Goal: Find specific page/section: Find specific page/section

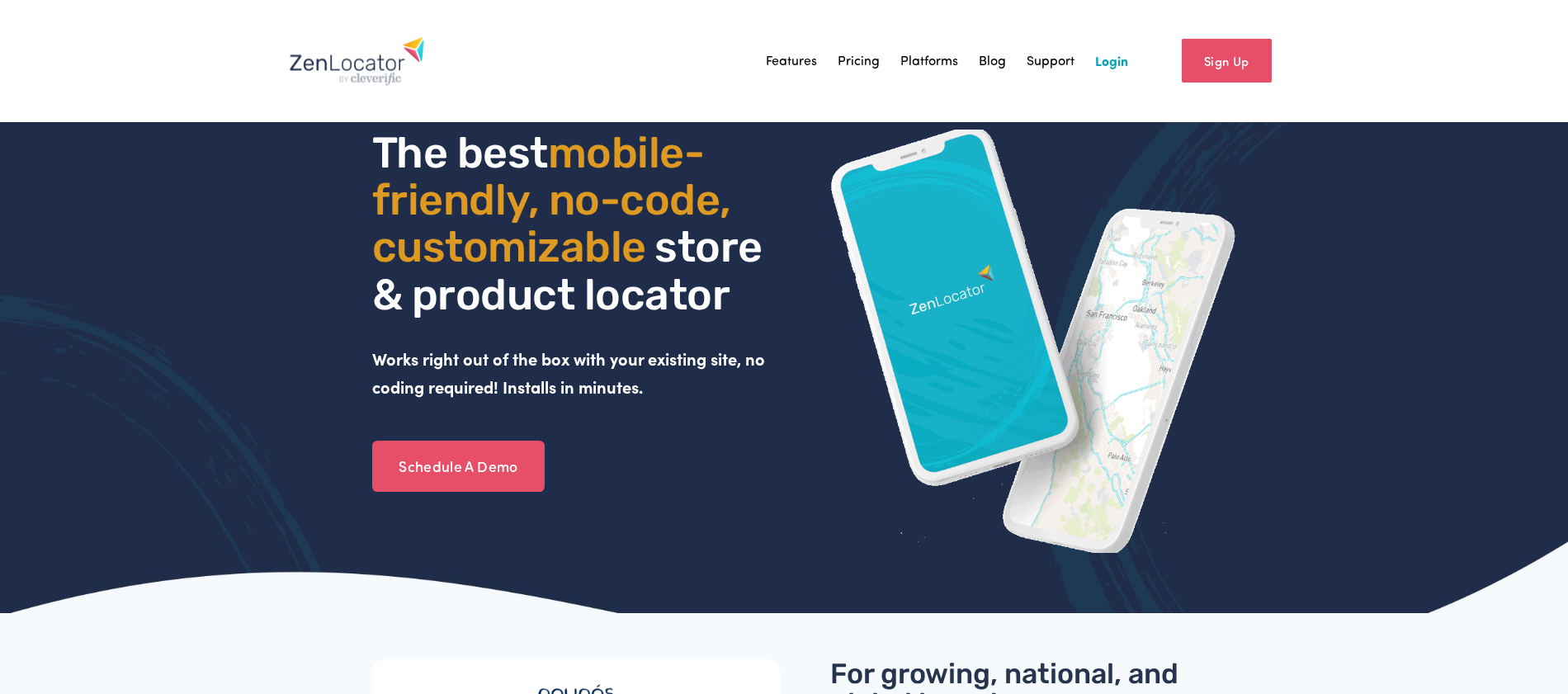
click at [1108, 69] on link "Login" at bounding box center [1112, 61] width 33 height 25
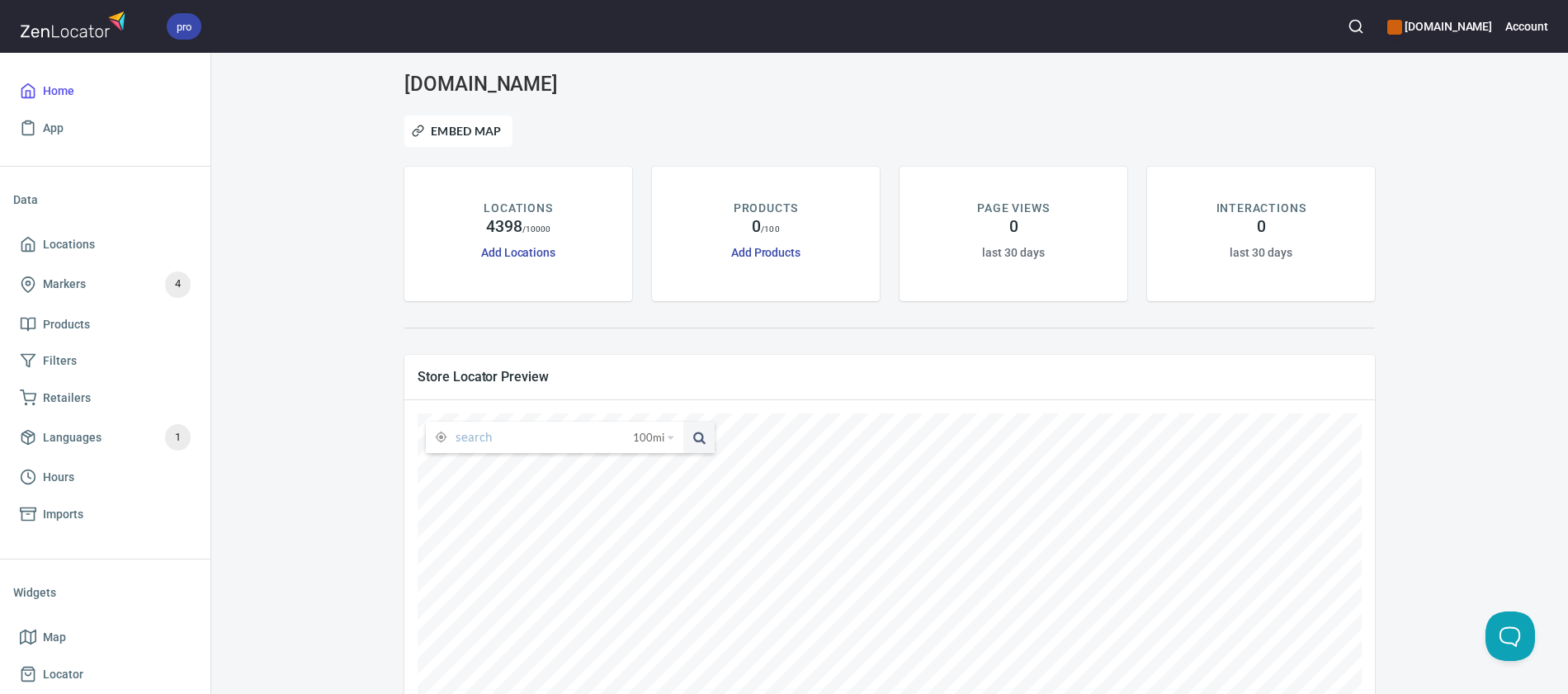
click at [481, 425] on input "text" at bounding box center [544, 437] width 178 height 31
type input "G"
type input "[GEOGRAPHIC_DATA]"
click at [683, 422] on button at bounding box center [699, 437] width 31 height 31
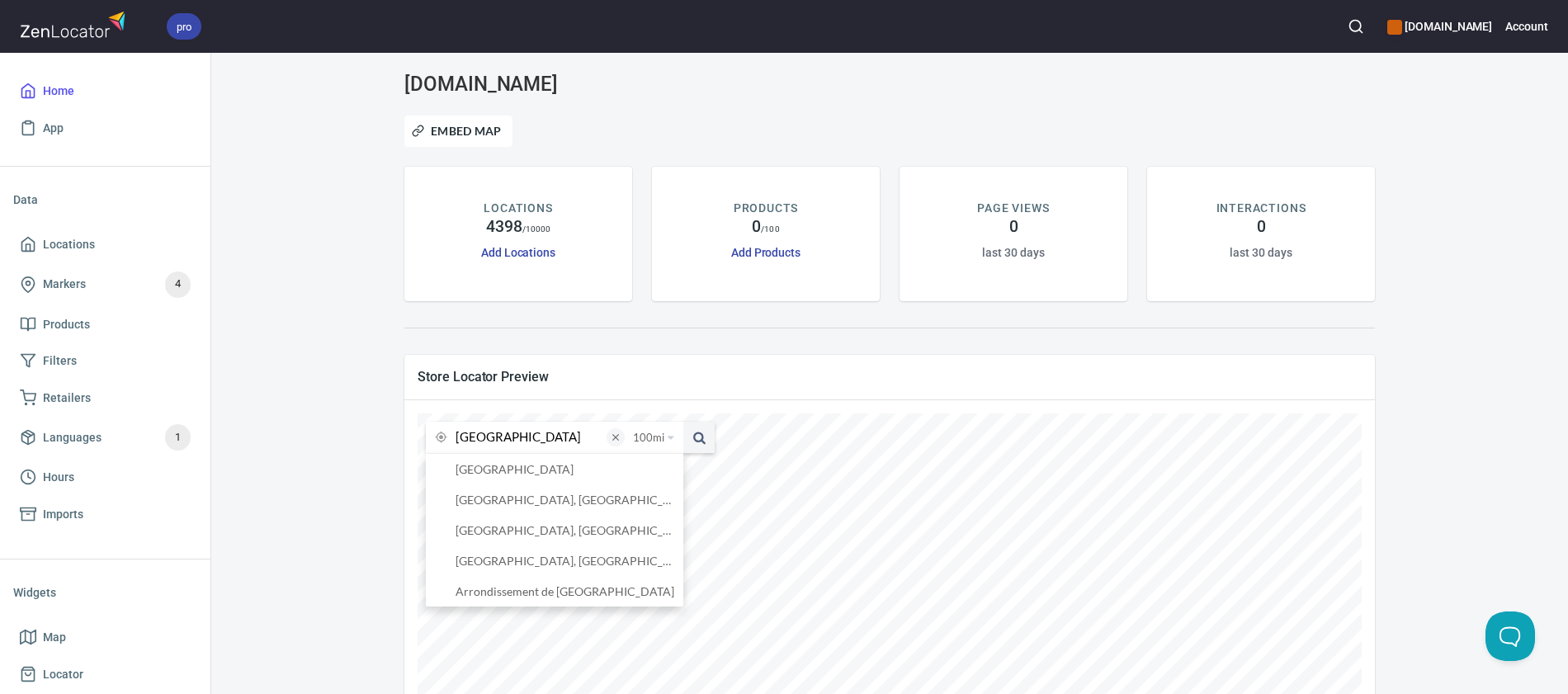
drag, startPoint x: 580, startPoint y: 441, endPoint x: 613, endPoint y: 440, distance: 33.0
click at [581, 441] on input "[GEOGRAPHIC_DATA]" at bounding box center [531, 437] width 151 height 31
click at [694, 440] on span at bounding box center [699, 437] width 31 height 31
click at [695, 440] on span at bounding box center [699, 437] width 31 height 31
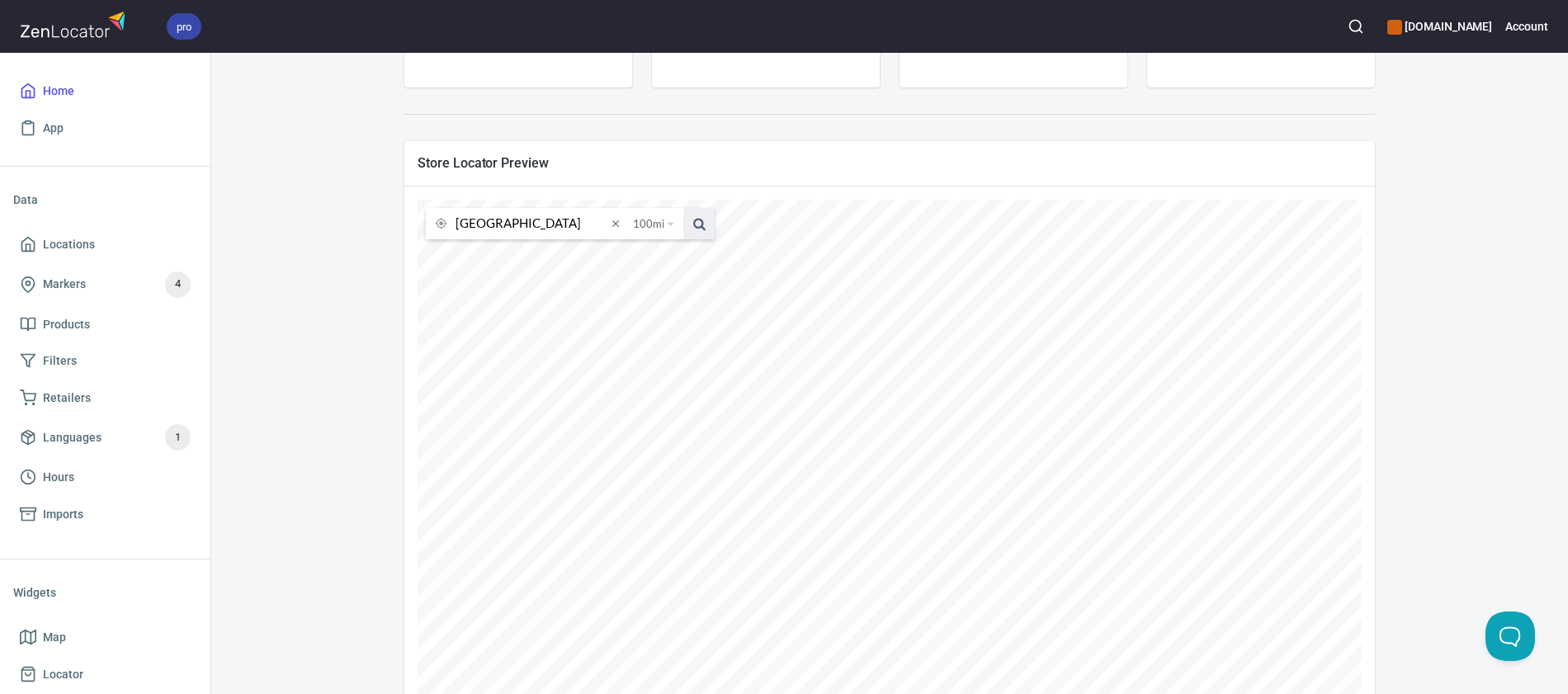
scroll to position [217, 0]
click at [700, 223] on span at bounding box center [699, 220] width 31 height 31
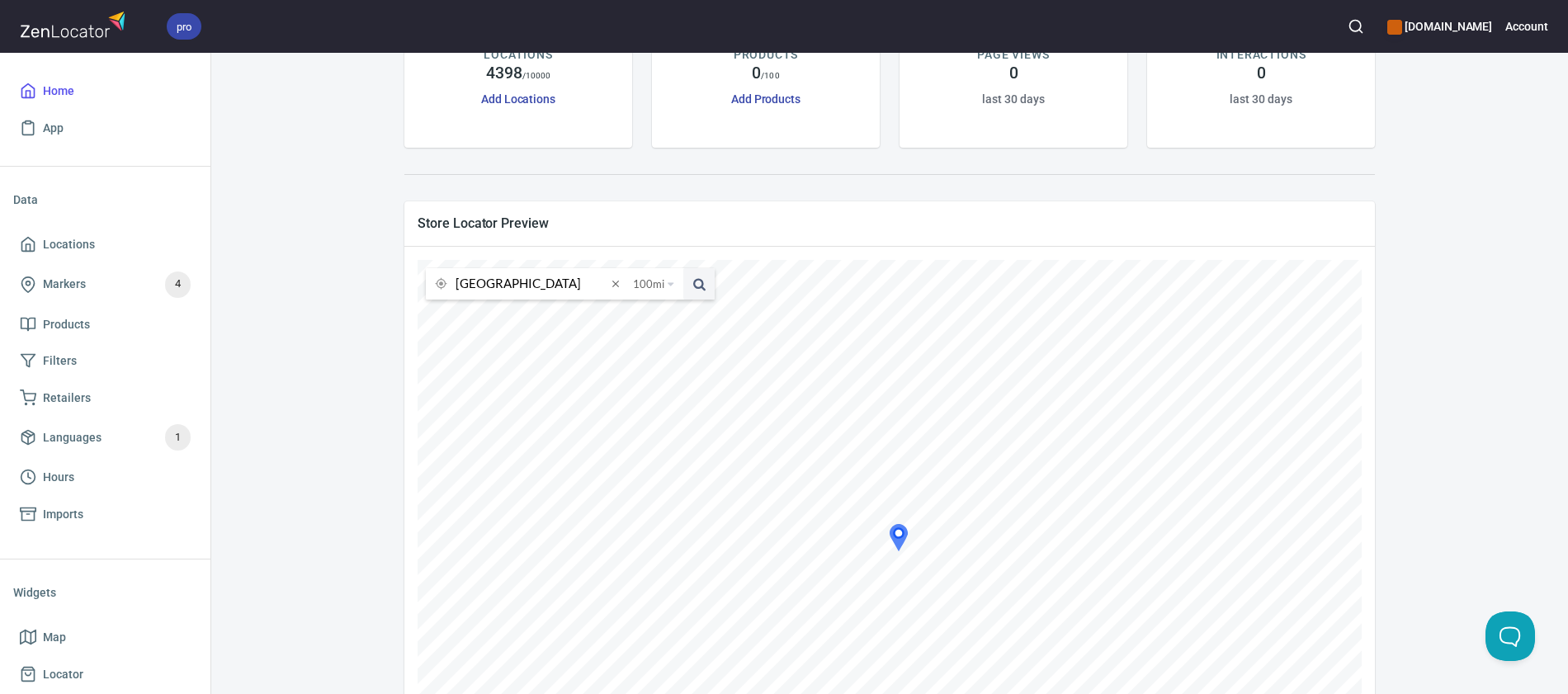
scroll to position [136, 0]
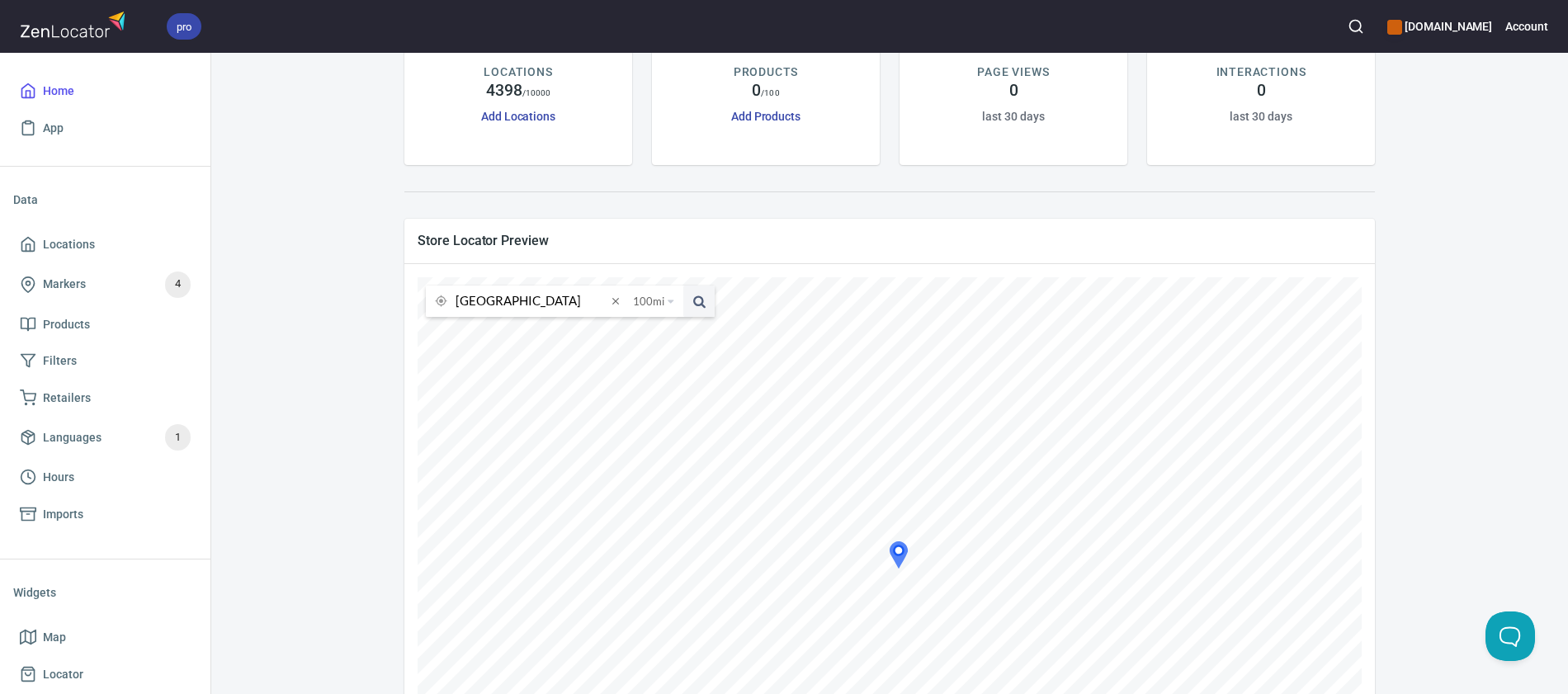
click at [618, 300] on span at bounding box center [616, 301] width 18 height 18
click at [586, 317] on div "100 mi 25 miles 50 miles 100 miles 150 miles" at bounding box center [566, 301] width 297 height 40
click at [587, 308] on input "text" at bounding box center [544, 301] width 178 height 31
click at [550, 305] on input "text" at bounding box center [544, 301] width 178 height 31
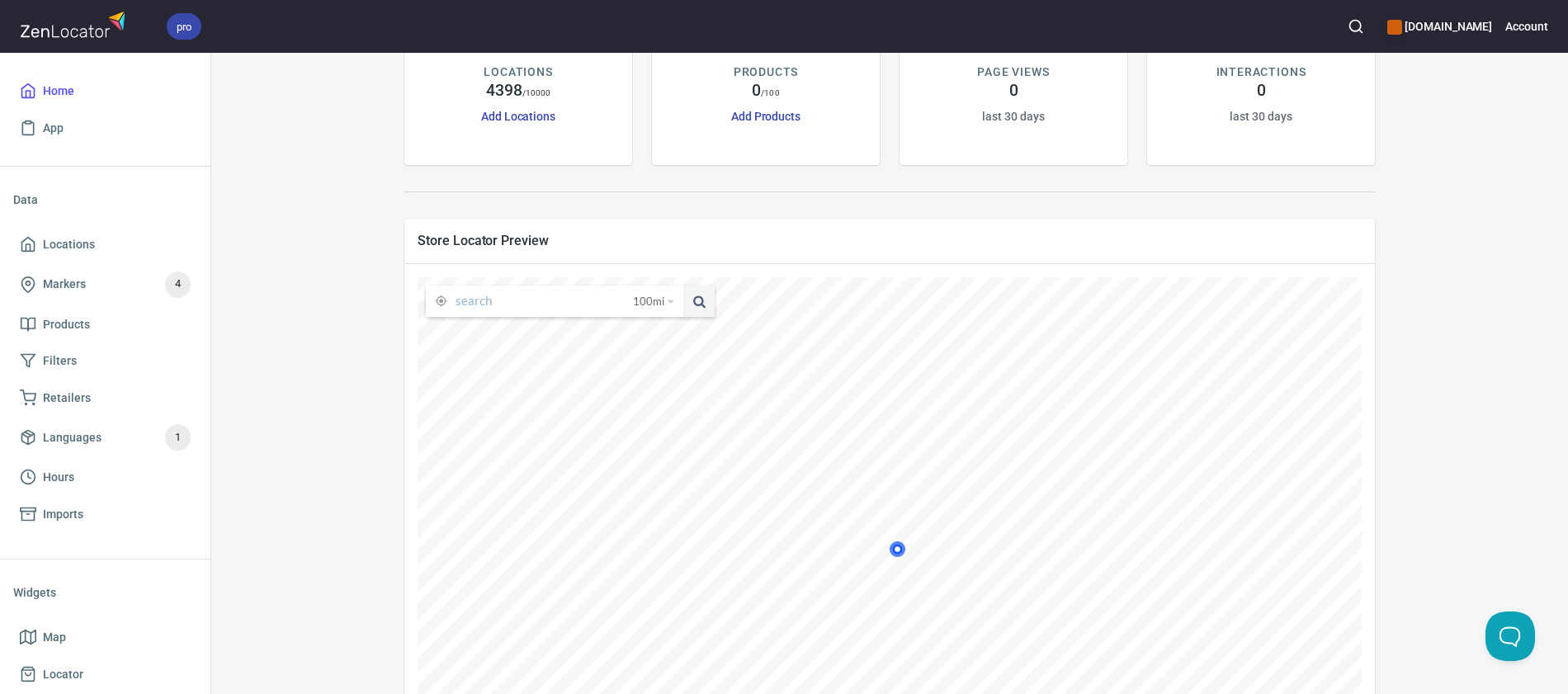
click at [550, 305] on input "text" at bounding box center [544, 301] width 178 height 31
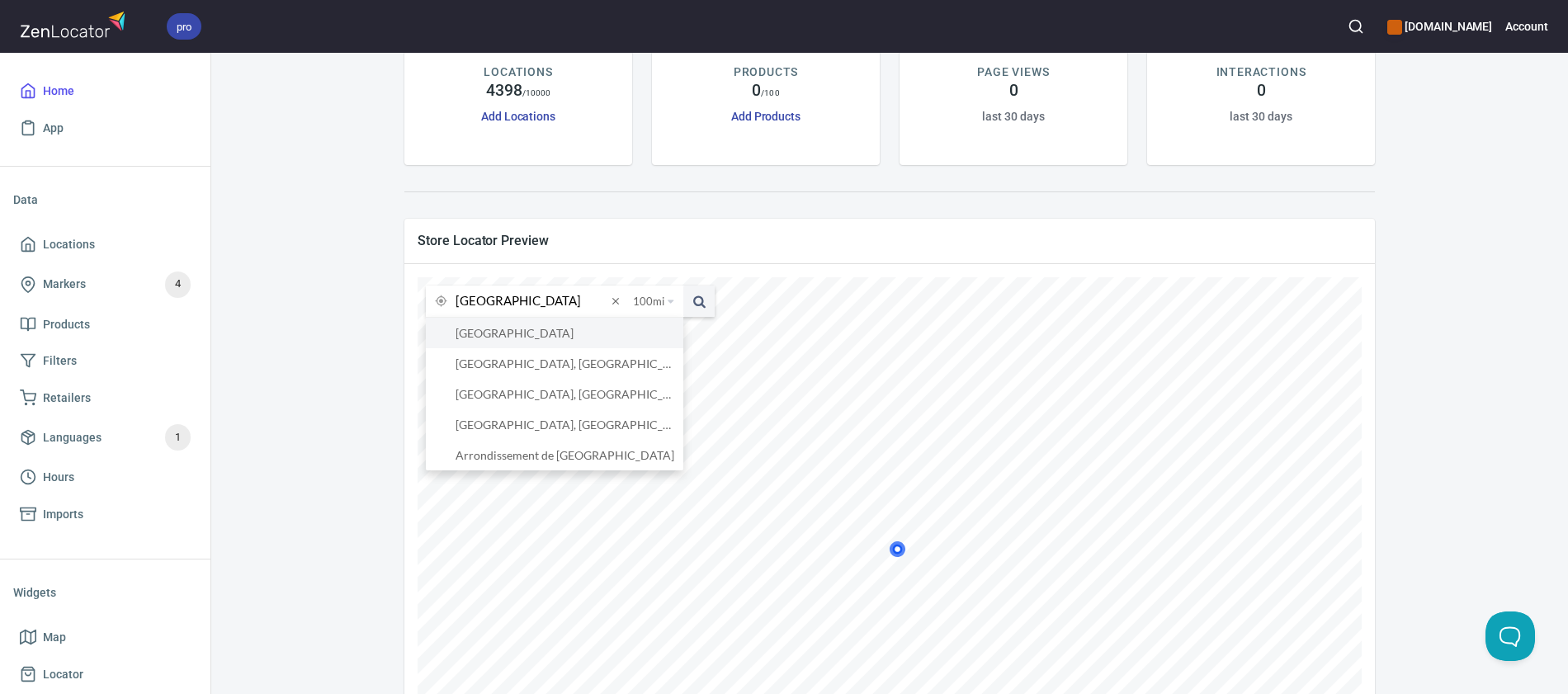
type input "[GEOGRAPHIC_DATA]"
click at [541, 339] on li "[GEOGRAPHIC_DATA]" at bounding box center [554, 333] width 258 height 31
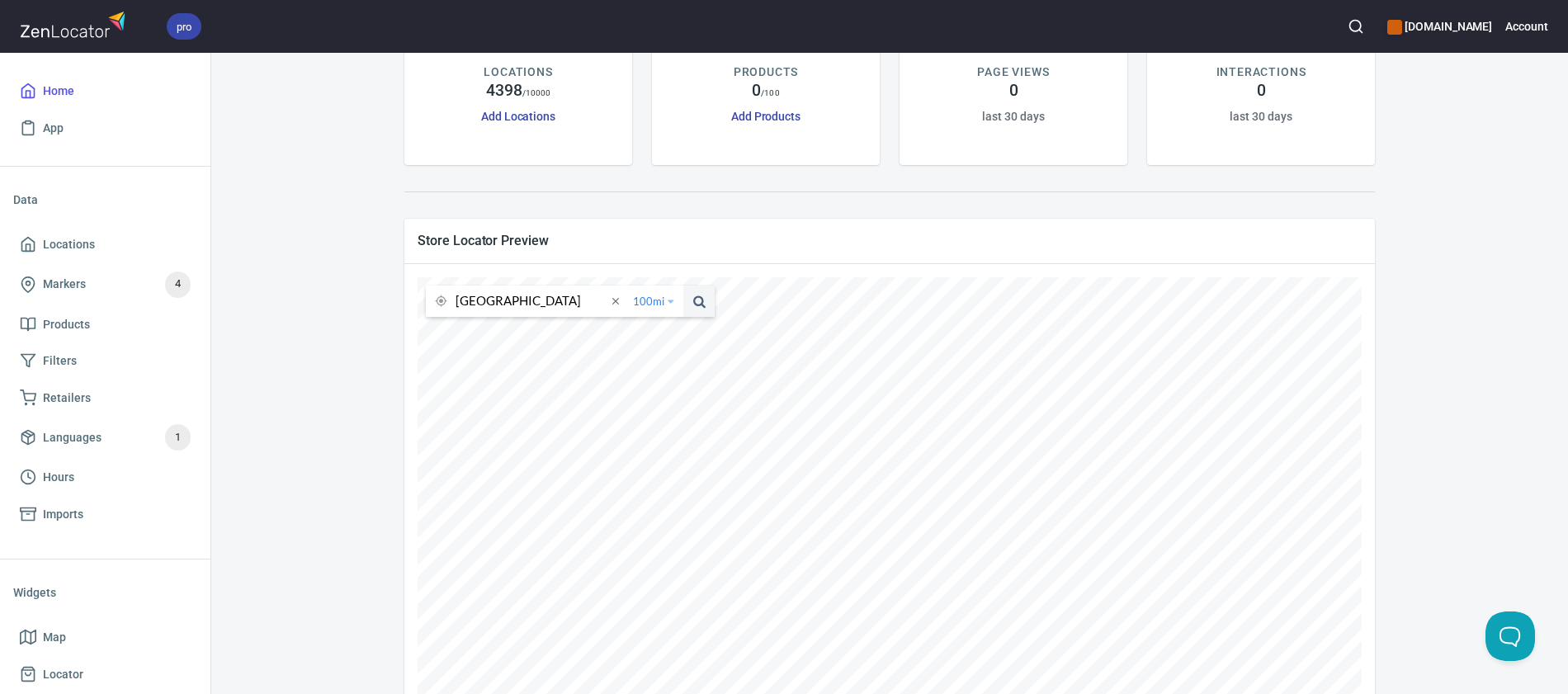
click at [651, 302] on span "100 mi" at bounding box center [648, 301] width 31 height 31
click at [662, 328] on li "25 miles" at bounding box center [660, 327] width 64 height 16
click at [557, 305] on input "[GEOGRAPHIC_DATA]" at bounding box center [534, 301] width 157 height 31
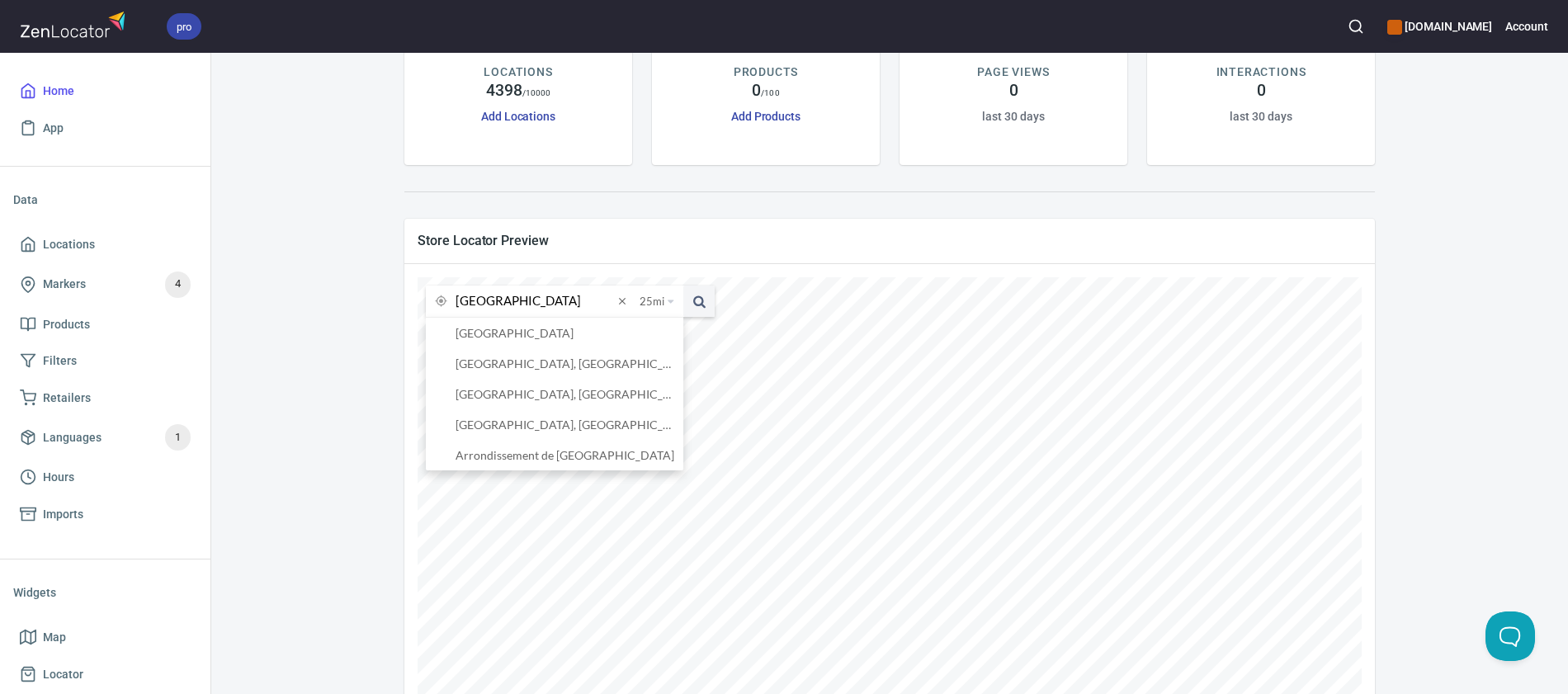
click at [683, 286] on button at bounding box center [699, 301] width 31 height 31
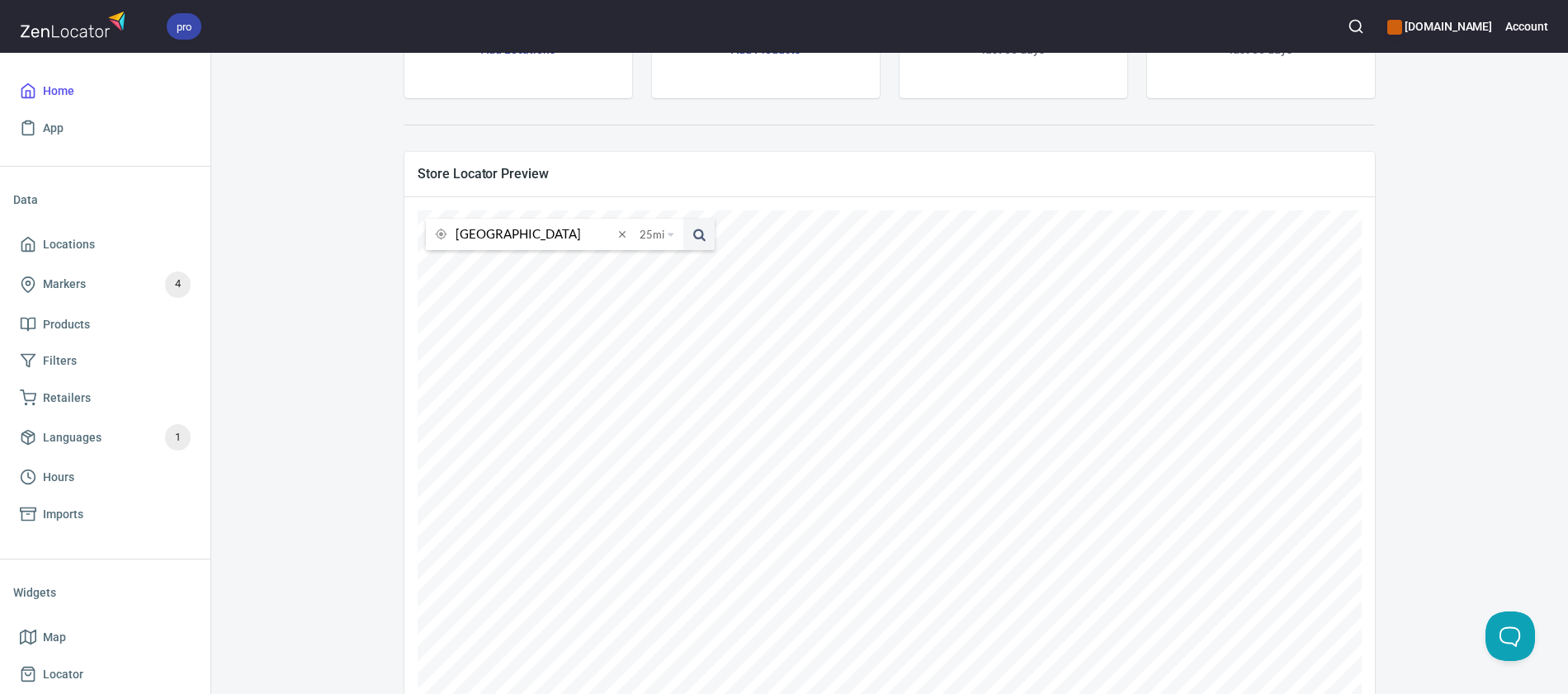
scroll to position [205, 0]
